Goal: Task Accomplishment & Management: Manage account settings

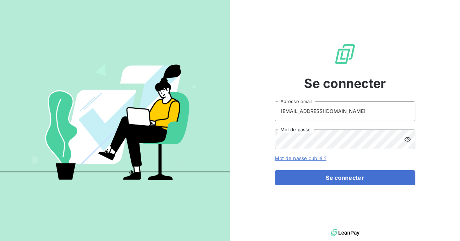
click at [329, 114] on input "[EMAIL_ADDRESS][DOMAIN_NAME]" at bounding box center [345, 111] width 141 height 20
click at [275, 170] on button "Se connecter" at bounding box center [345, 177] width 141 height 15
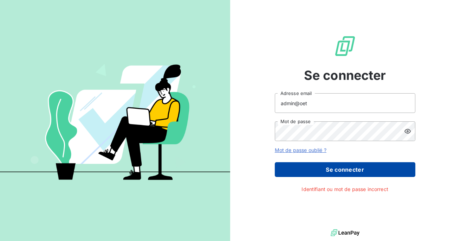
type input "admin@oet"
click at [324, 171] on button "Se connecter" at bounding box center [345, 169] width 141 height 15
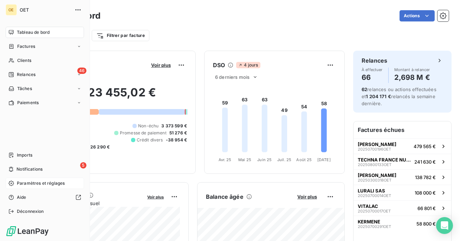
click at [32, 182] on span "Paramètres et réglages" at bounding box center [41, 183] width 48 height 6
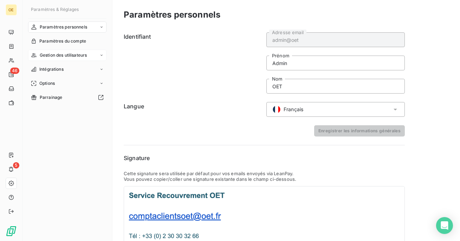
click at [68, 55] on span "Gestion des utilisateurs" at bounding box center [63, 55] width 47 height 6
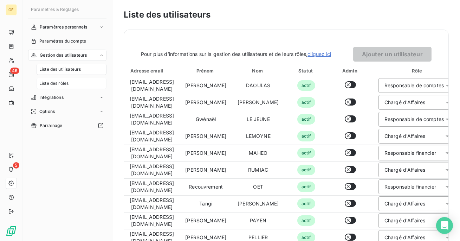
click at [66, 79] on div "Liste des rôles" at bounding box center [72, 83] width 70 height 11
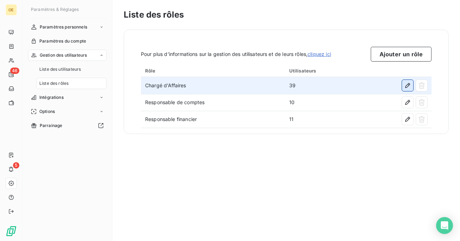
click at [409, 88] on icon "button" at bounding box center [407, 85] width 7 height 7
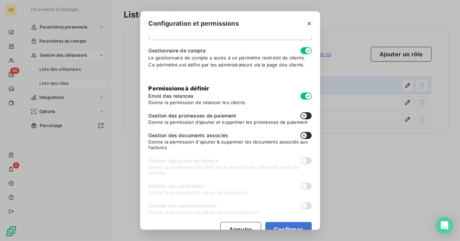
scroll to position [39, 0]
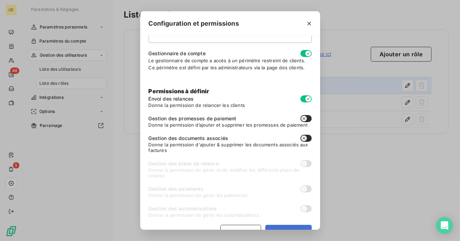
click at [307, 17] on div at bounding box center [309, 23] width 22 height 24
click at [308, 24] on icon "button" at bounding box center [309, 23] width 7 height 7
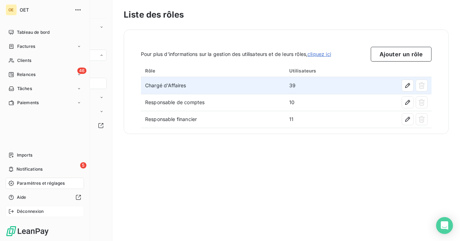
click at [24, 214] on span "Déconnexion" at bounding box center [30, 211] width 27 height 6
